Goal: Use online tool/utility: Use online tool/utility

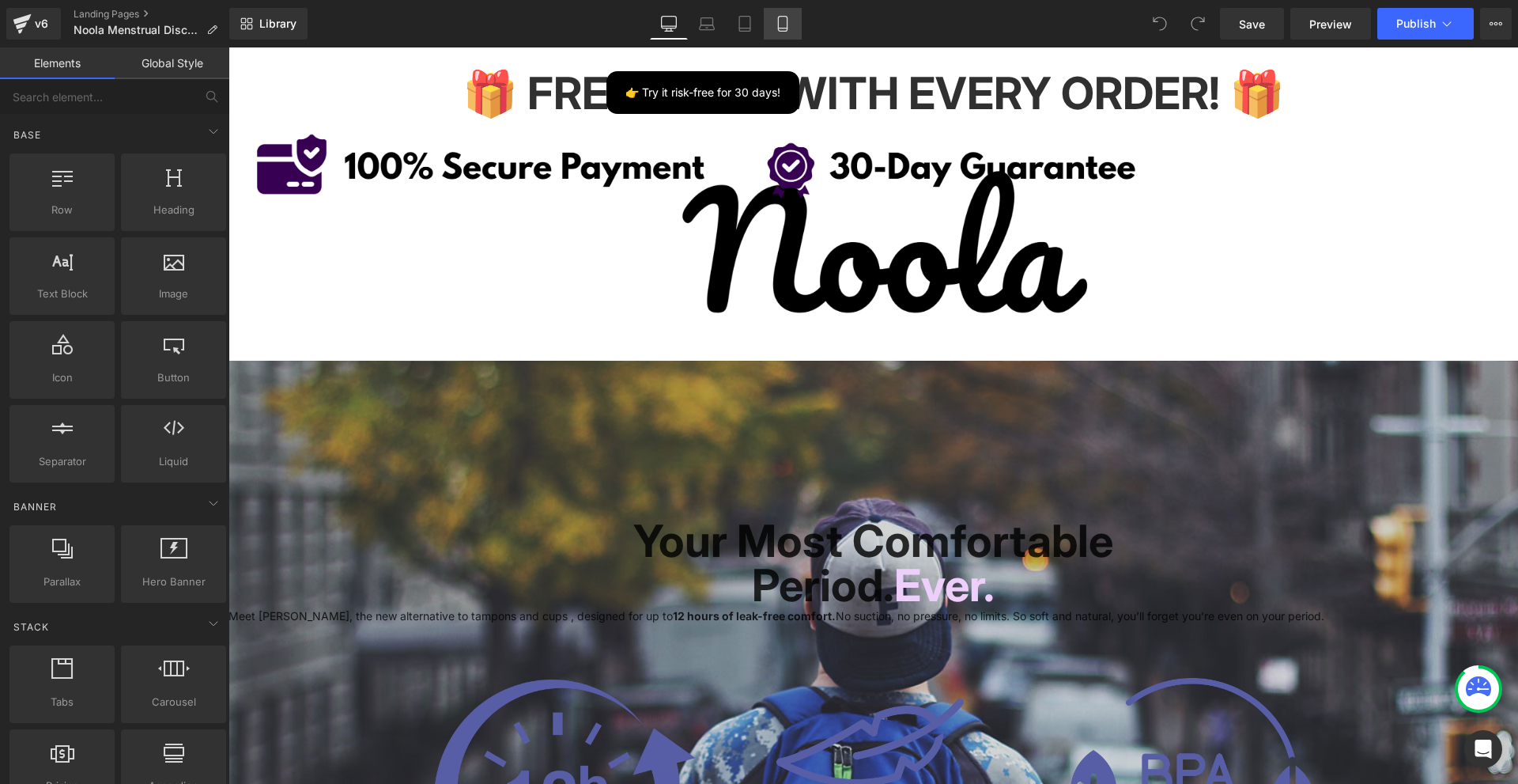
click at [773, 26] on link "Mobile" at bounding box center [783, 24] width 38 height 32
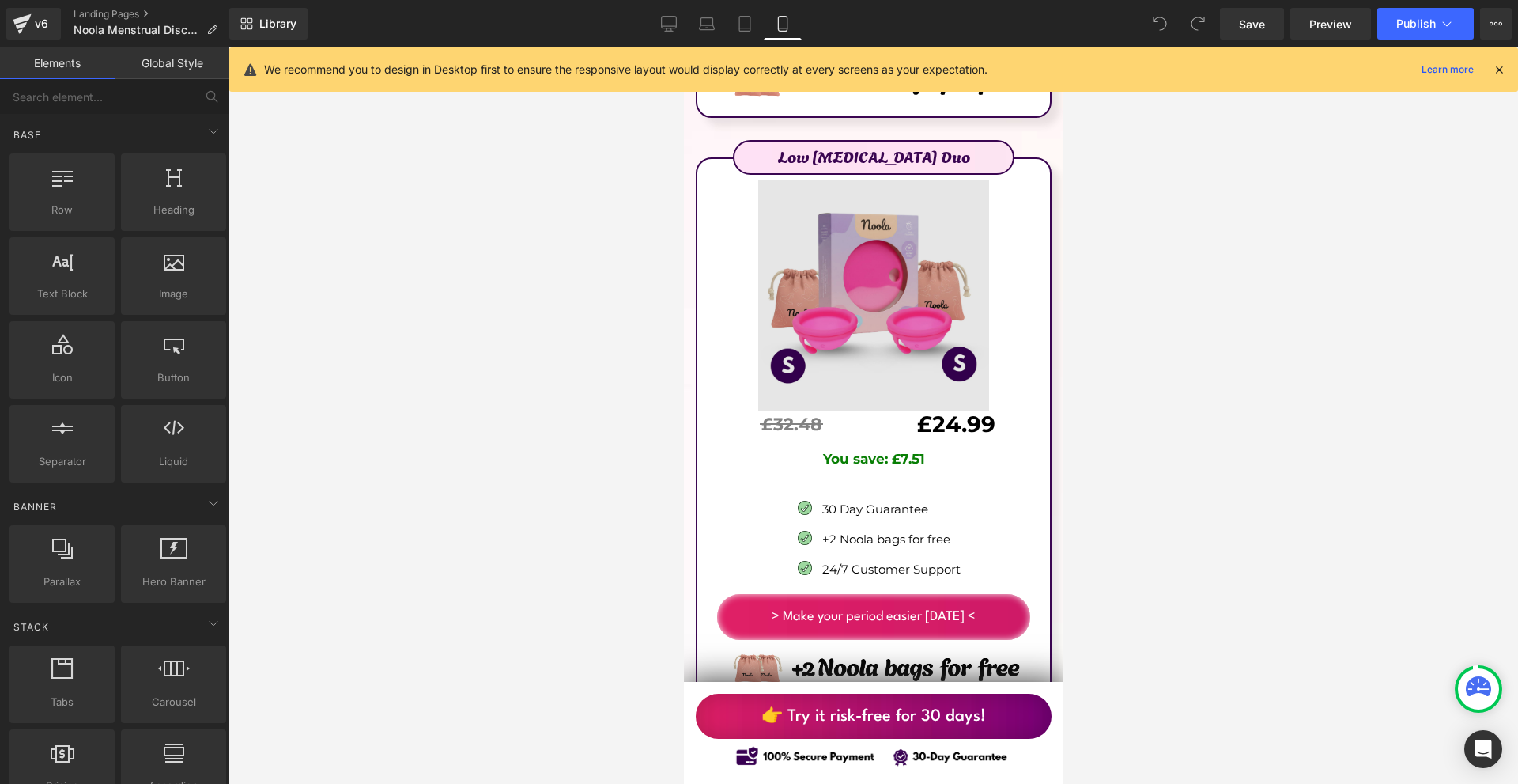
scroll to position [10122, 0]
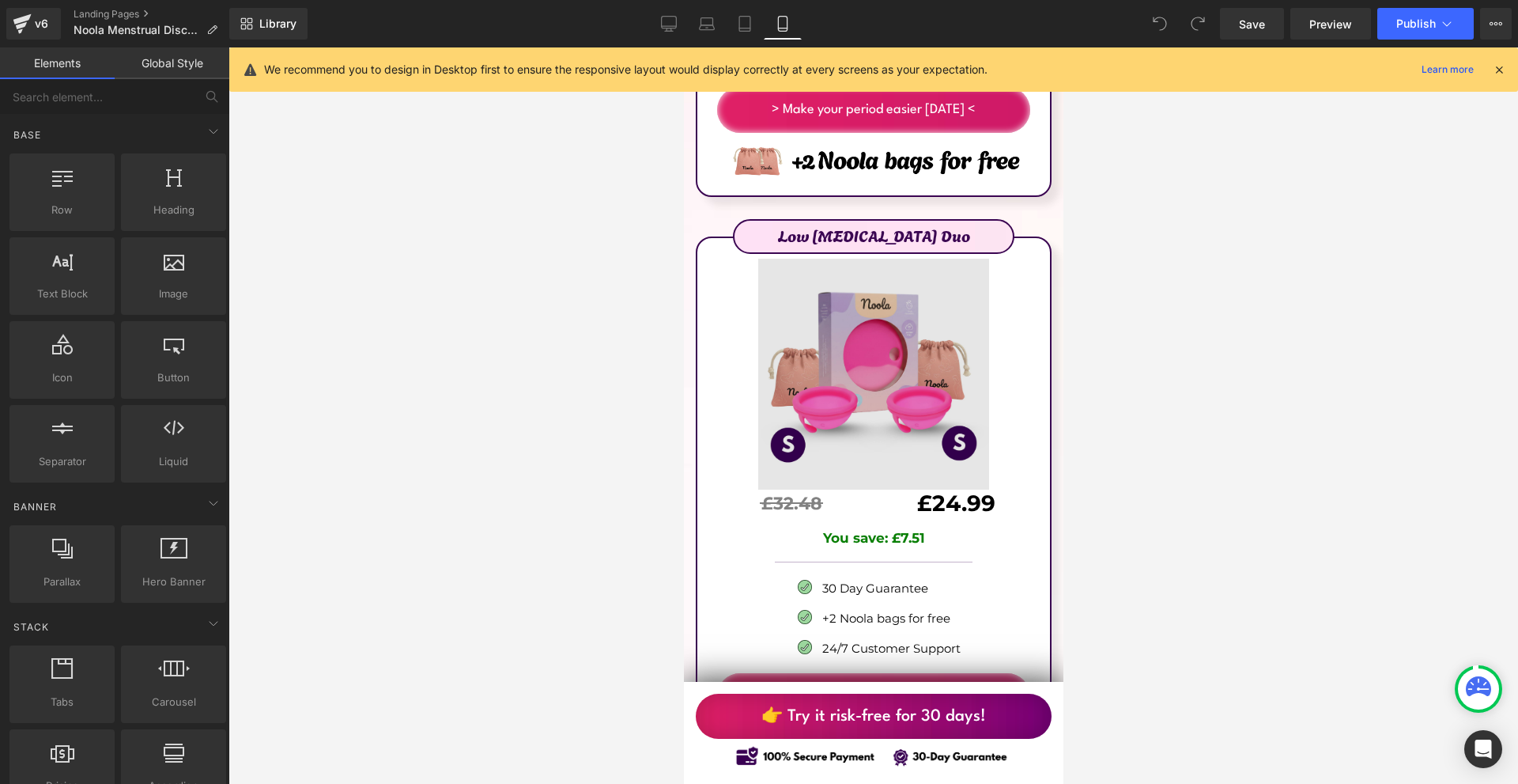
click at [926, 301] on img at bounding box center [872, 371] width 230 height 235
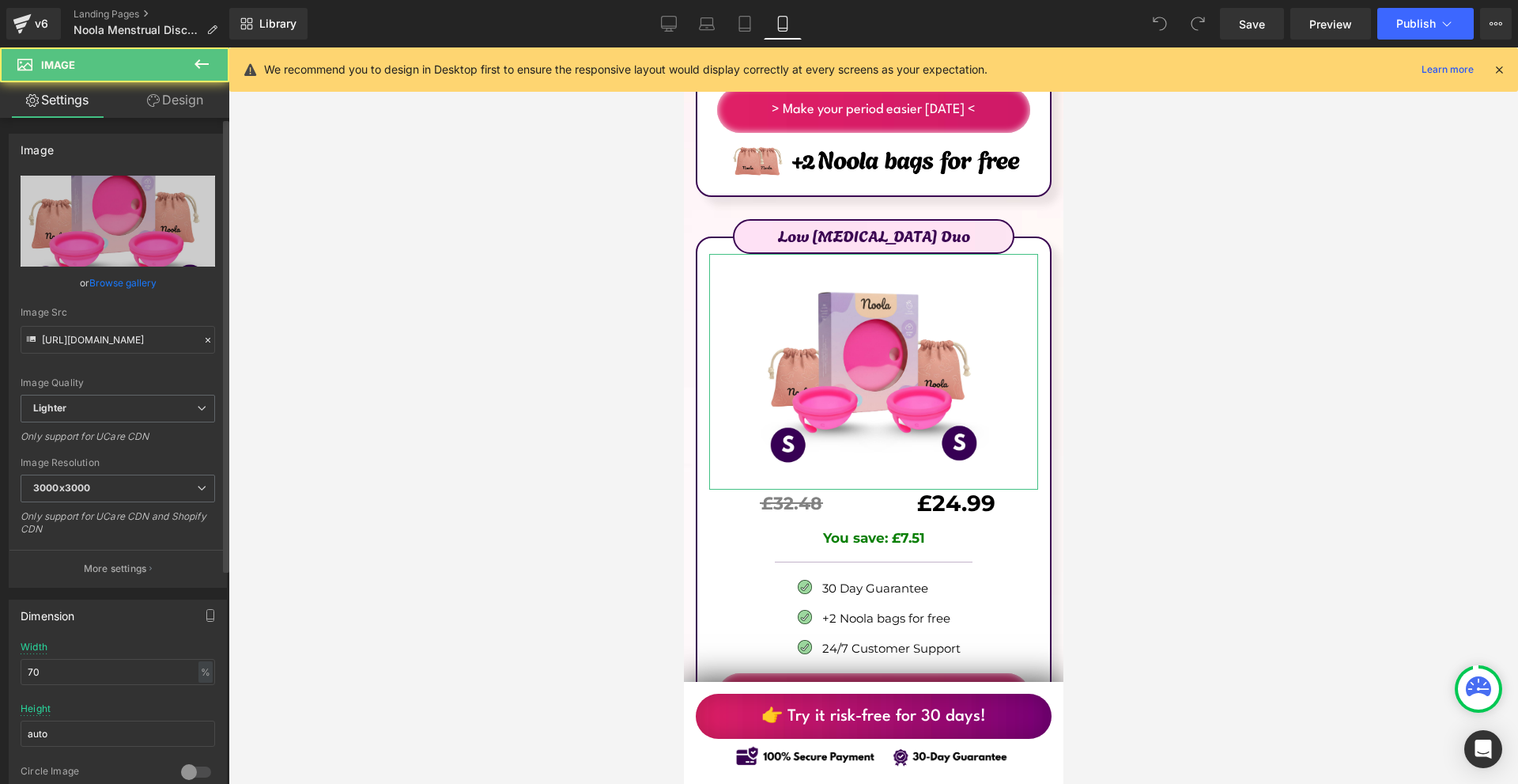
click at [96, 357] on div "Image Quality Lighter Lightest Lighter Lighter Lightest Only support for UCare …" at bounding box center [118, 285] width 195 height 219
click at [105, 347] on input "[URL][DOMAIN_NAME]" at bounding box center [118, 340] width 195 height 28
click at [105, 346] on input "[URL][DOMAIN_NAME]" at bounding box center [118, 340] width 195 height 28
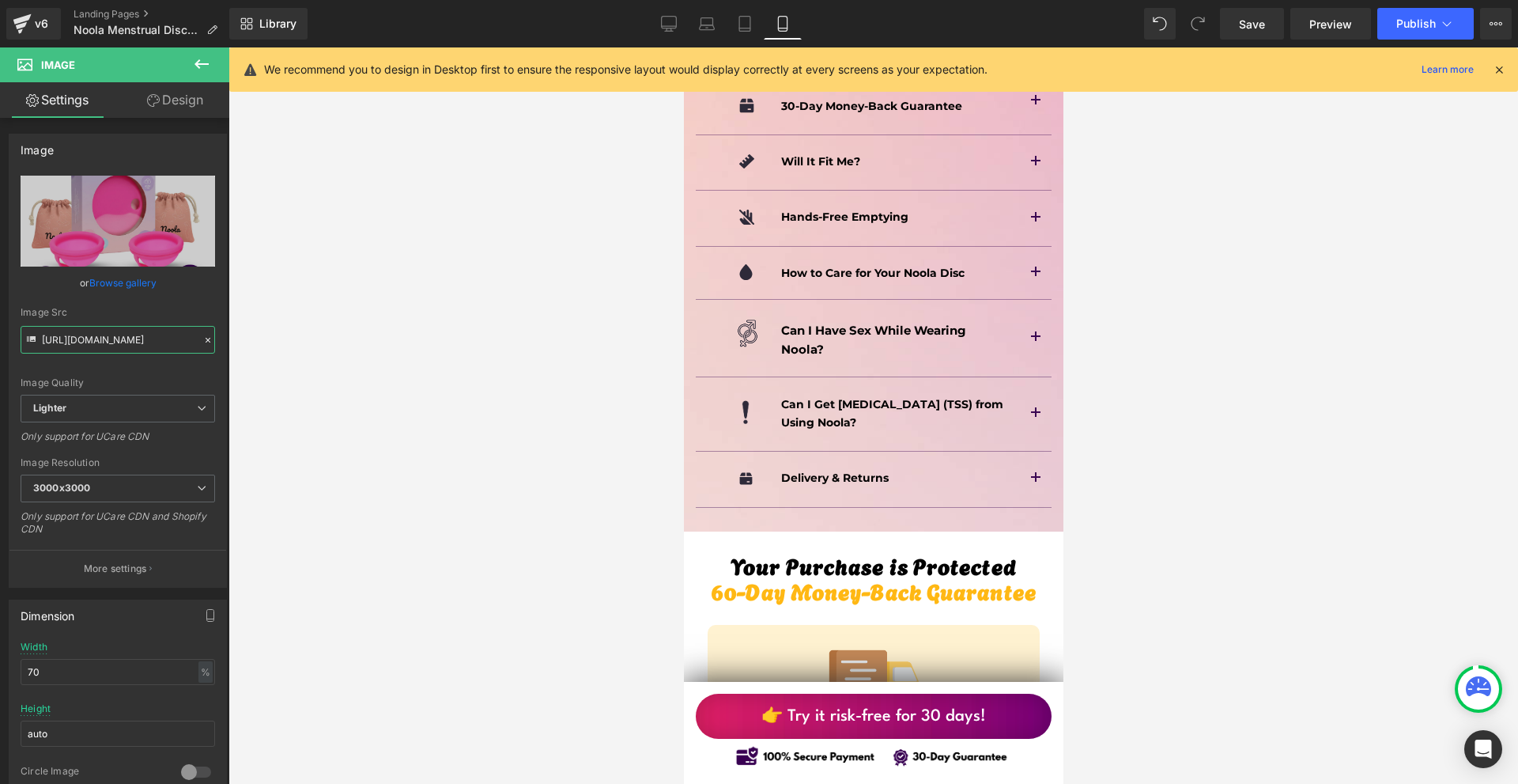
scroll to position [10675, 0]
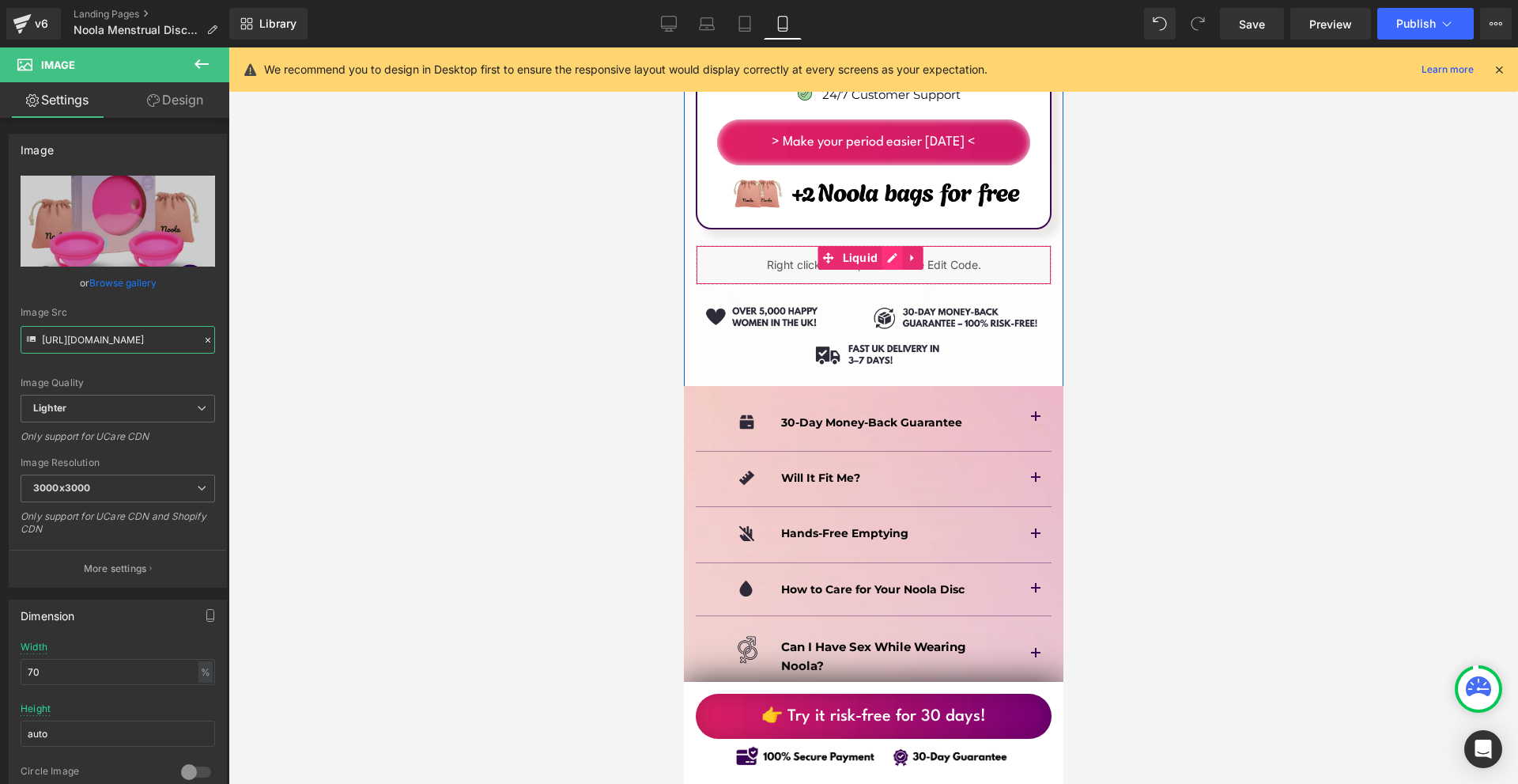
click at [892, 245] on div "Liquid" at bounding box center [873, 265] width 356 height 40
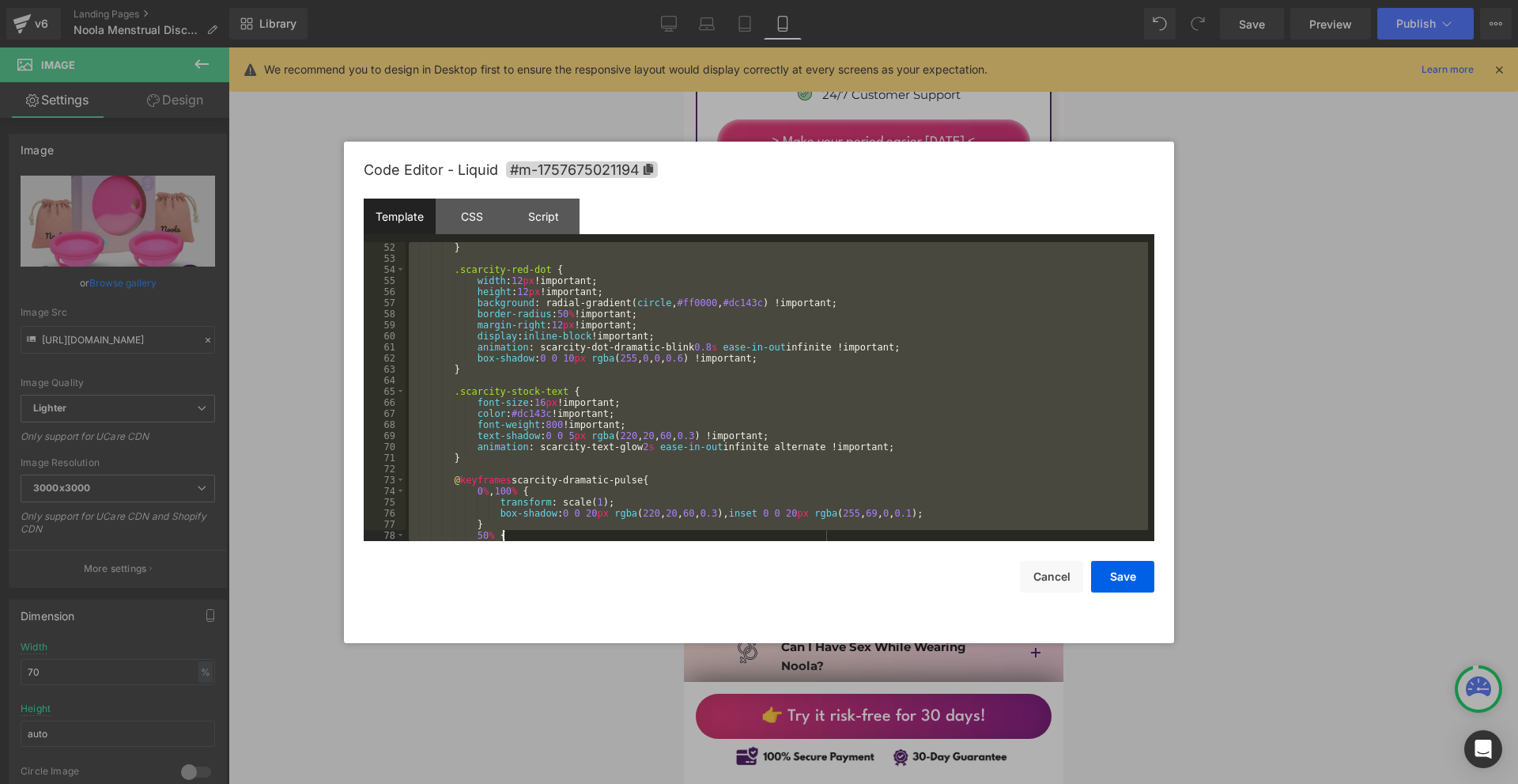
scroll to position [1772, 0]
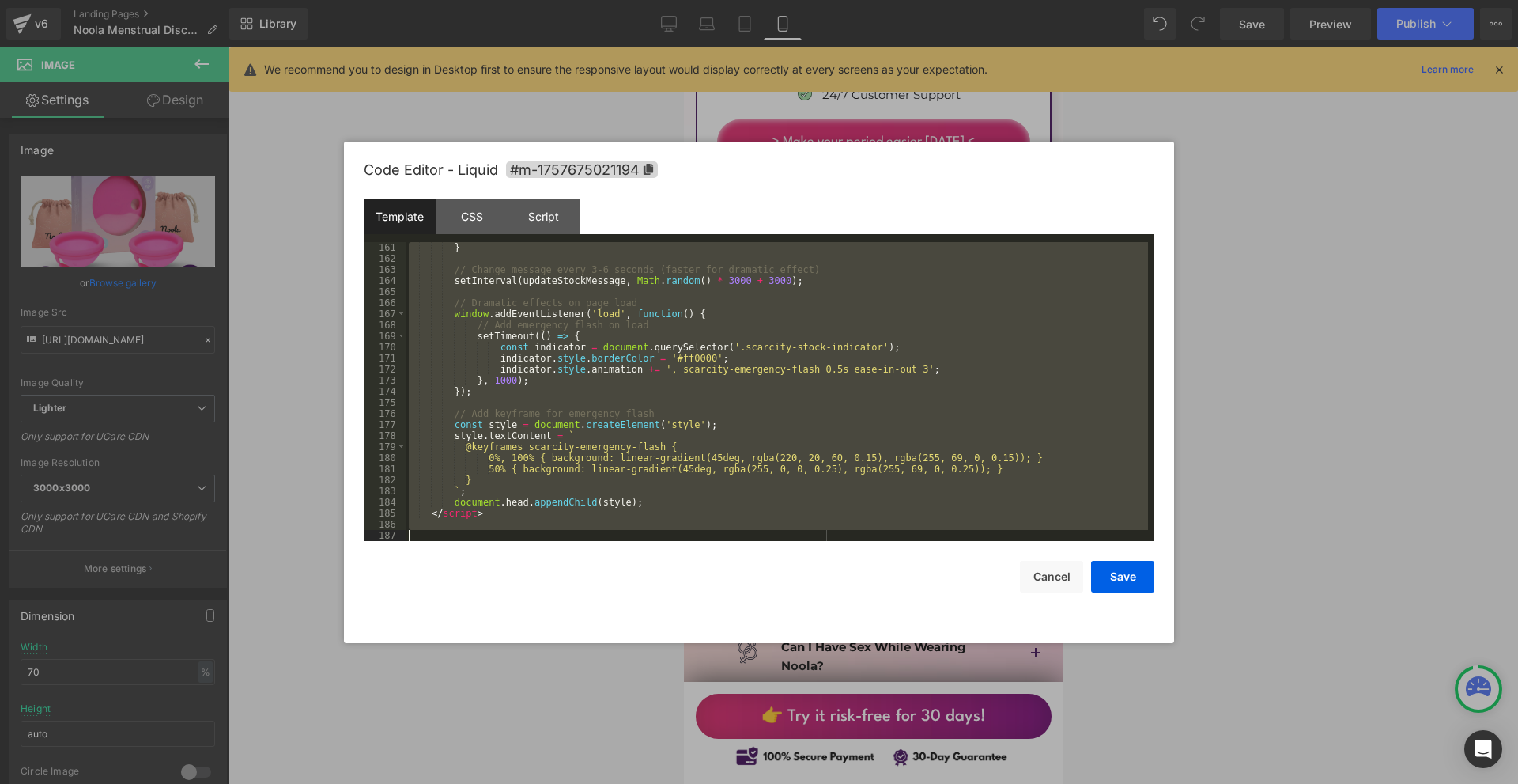
drag, startPoint x: 429, startPoint y: 246, endPoint x: 799, endPoint y: 694, distance: 581.0
click at [799, 694] on body "You are previewing how the will restyle your page. You can not edit Elements in…" at bounding box center [759, 392] width 1518 height 784
click at [1279, 323] on div at bounding box center [759, 392] width 1518 height 784
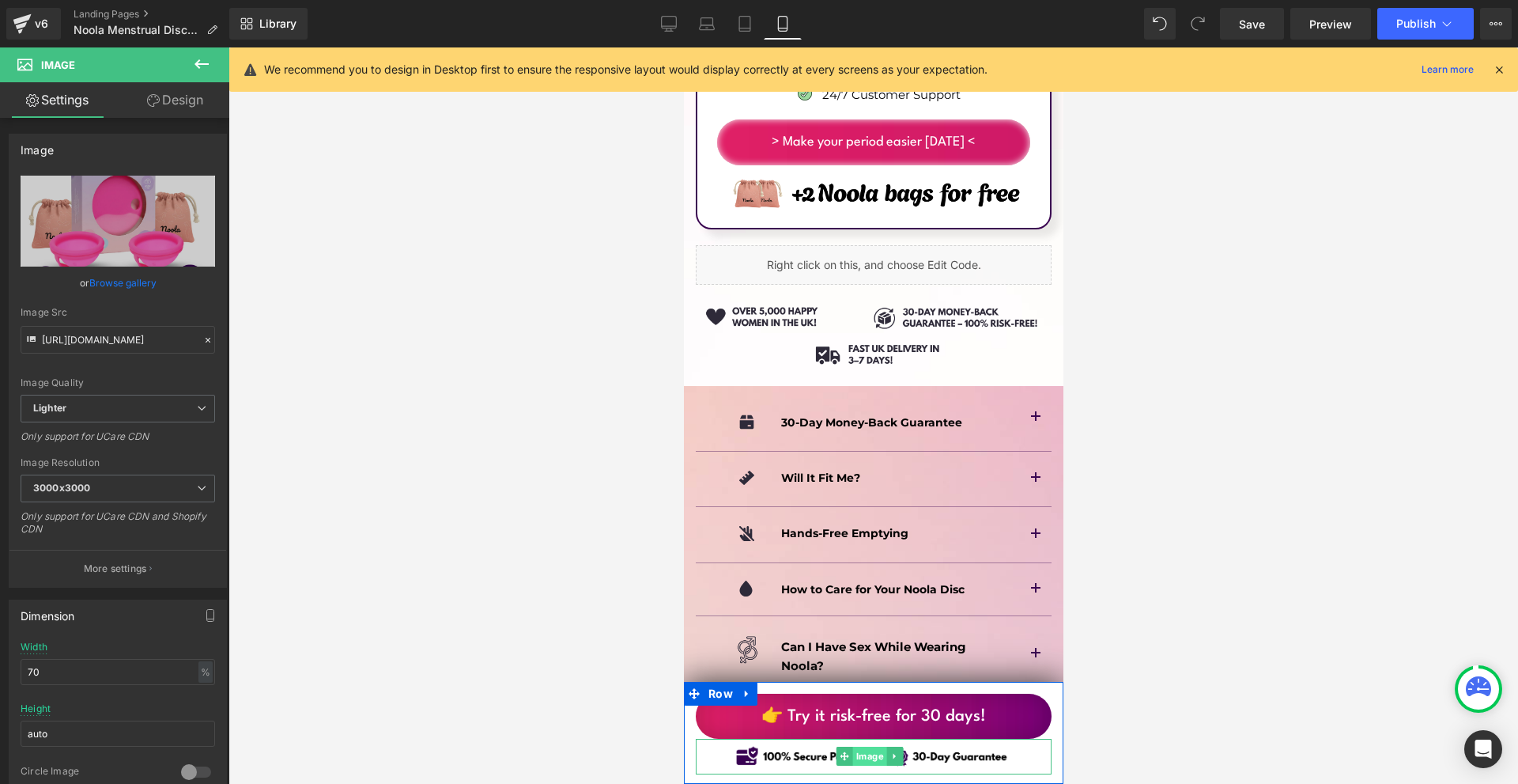
click at [852, 759] on span "Image" at bounding box center [869, 756] width 34 height 19
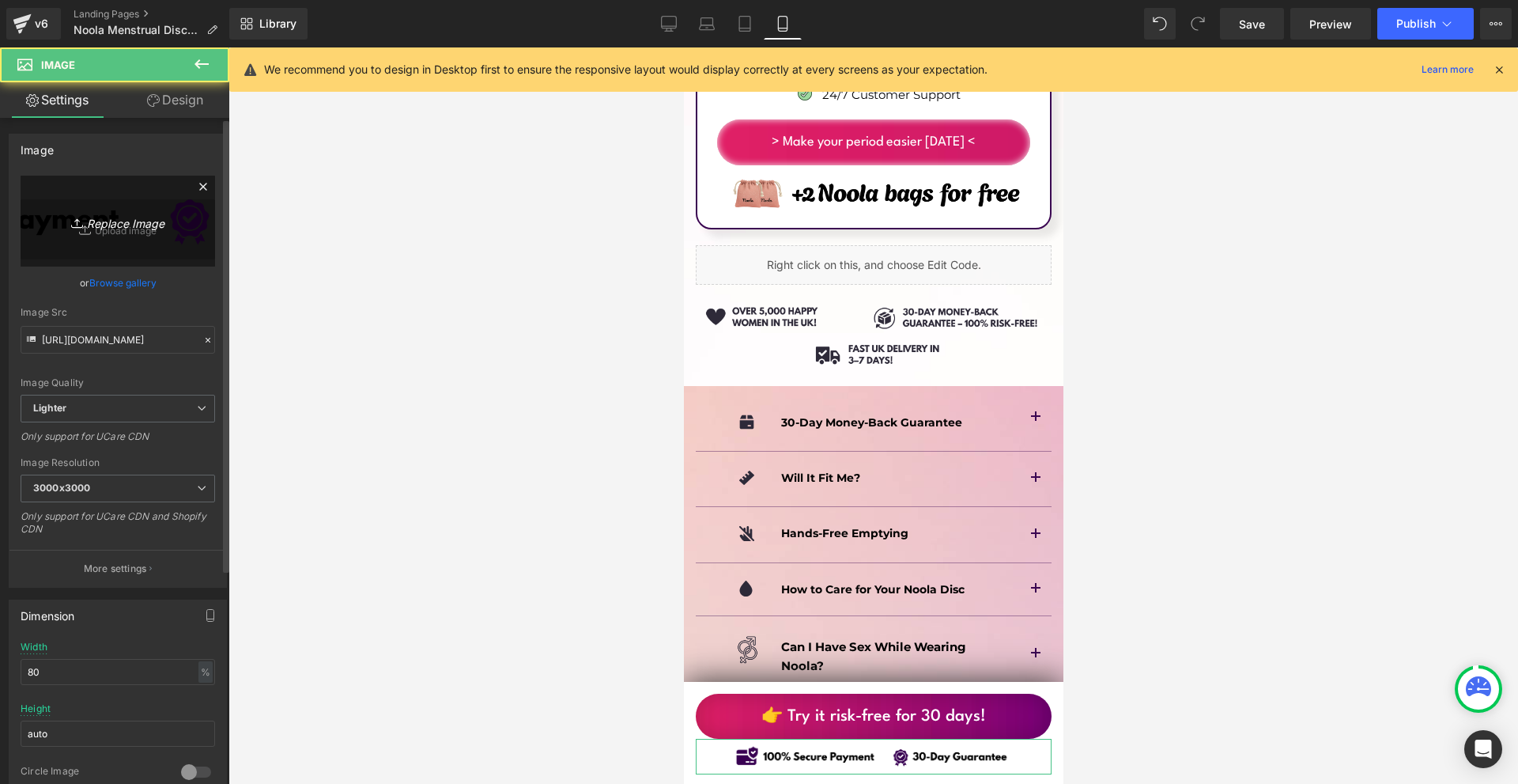
click at [157, 222] on icon "Replace Image" at bounding box center [118, 221] width 126 height 20
type input "C:\fakepath\Více než 10 000 šťastných žen! - 2025-09-14T122701.209.png"
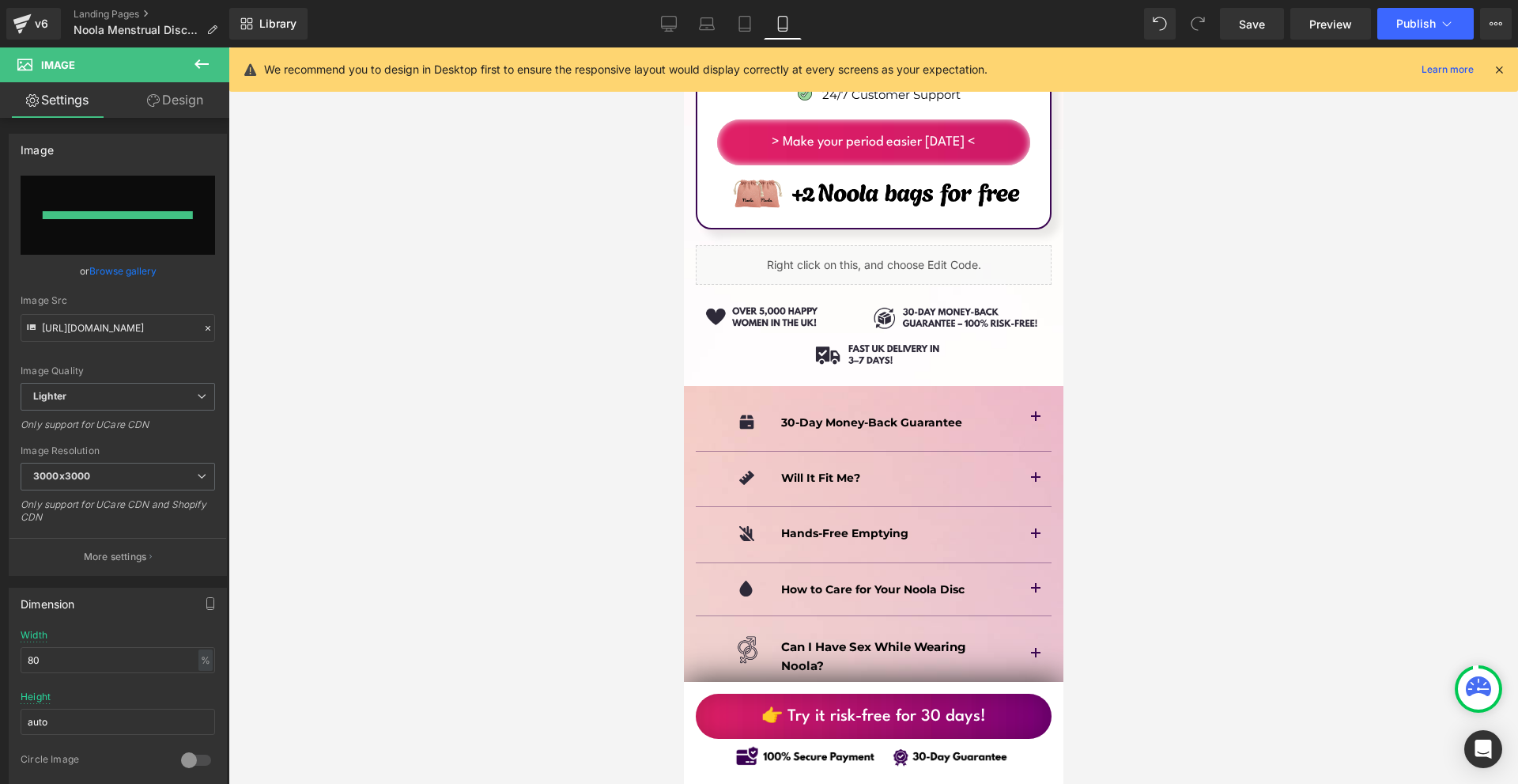
type input "[URL][DOMAIN_NAME]"
